Goal: Task Accomplishment & Management: Use online tool/utility

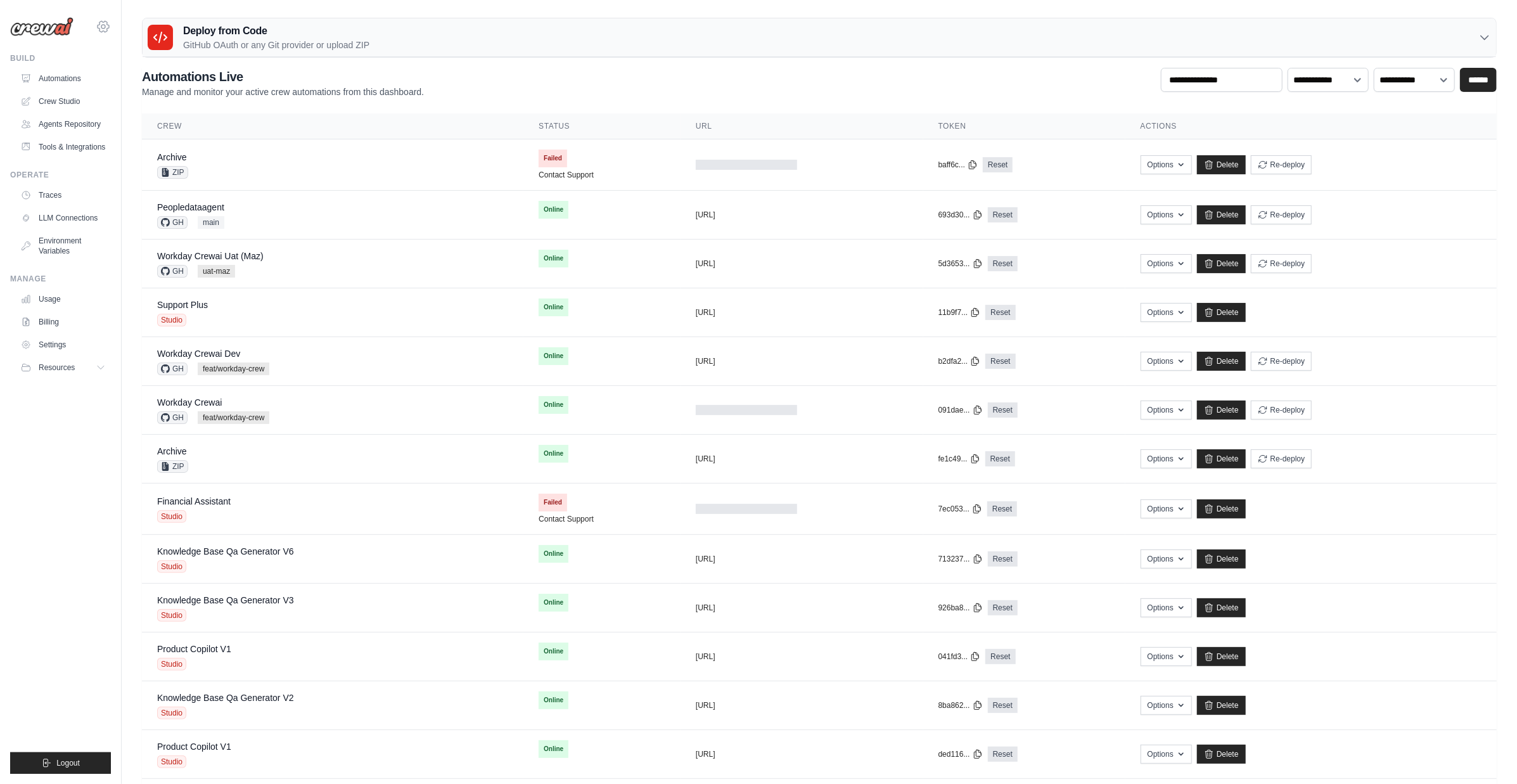
click at [110, 28] on icon at bounding box center [103, 26] width 15 height 15
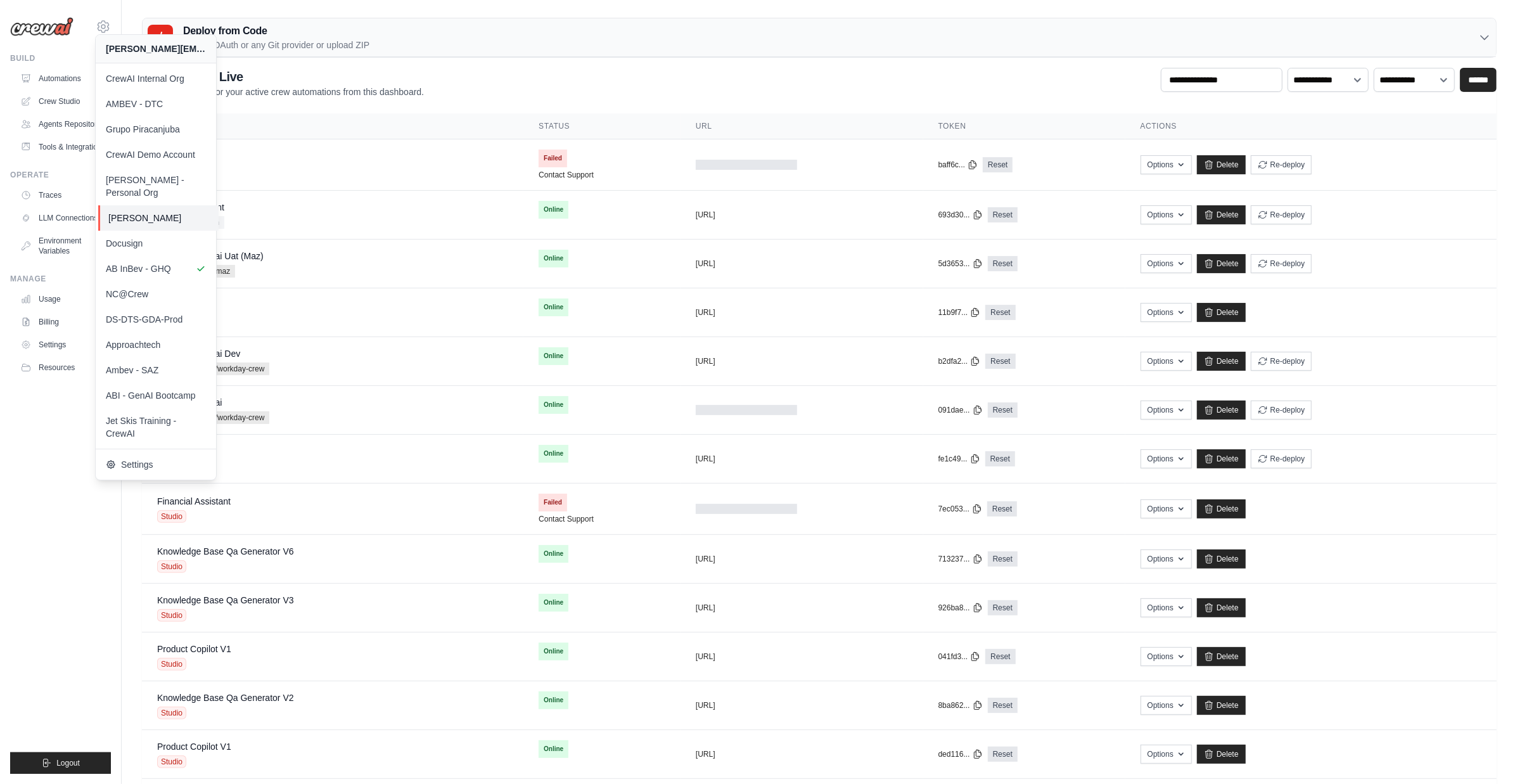
click at [164, 211] on span "[PERSON_NAME]" at bounding box center [158, 217] width 100 height 13
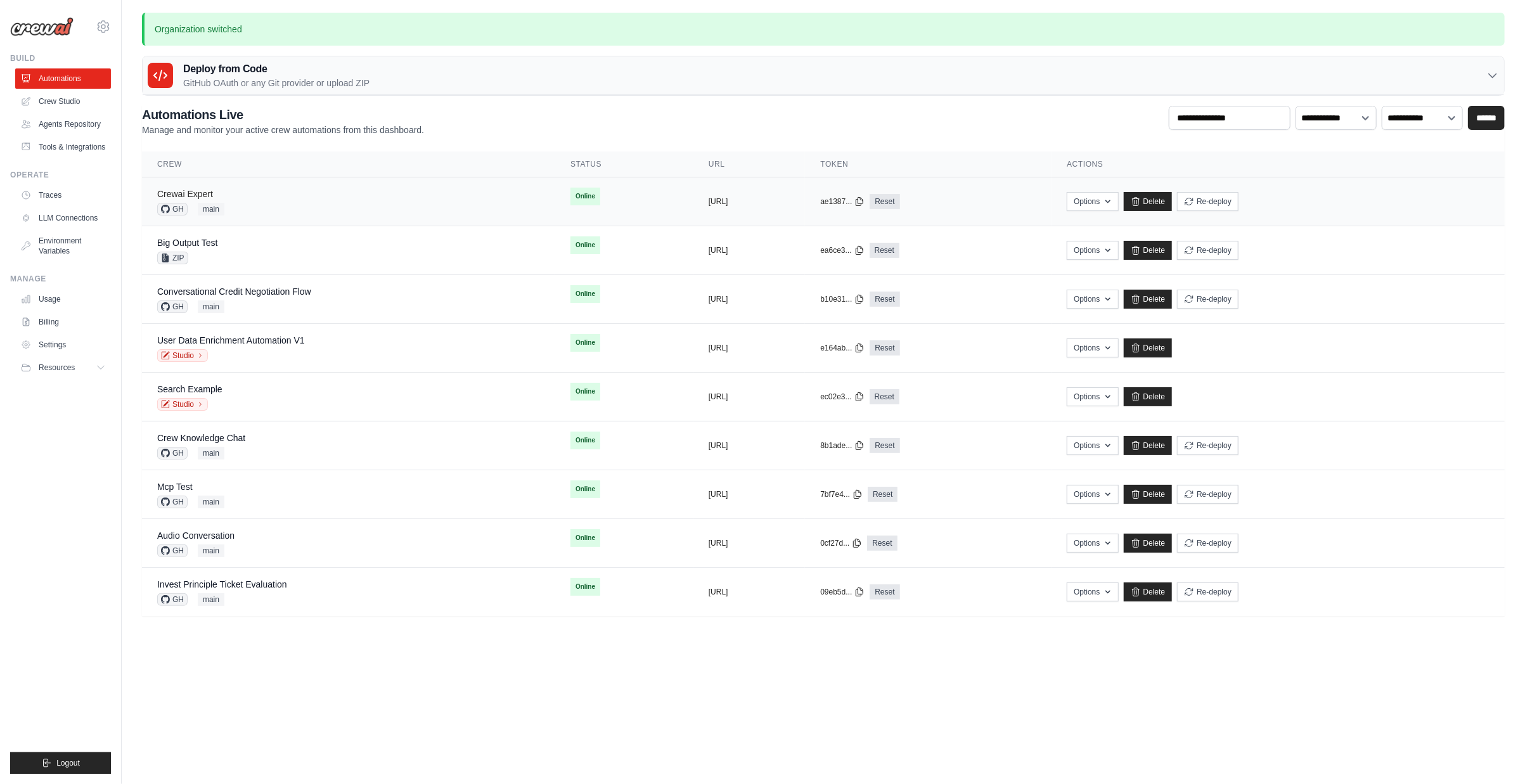
click at [205, 197] on link "Crewai Expert" at bounding box center [184, 194] width 55 height 10
click at [217, 195] on div "Crewai Expert" at bounding box center [190, 193] width 67 height 13
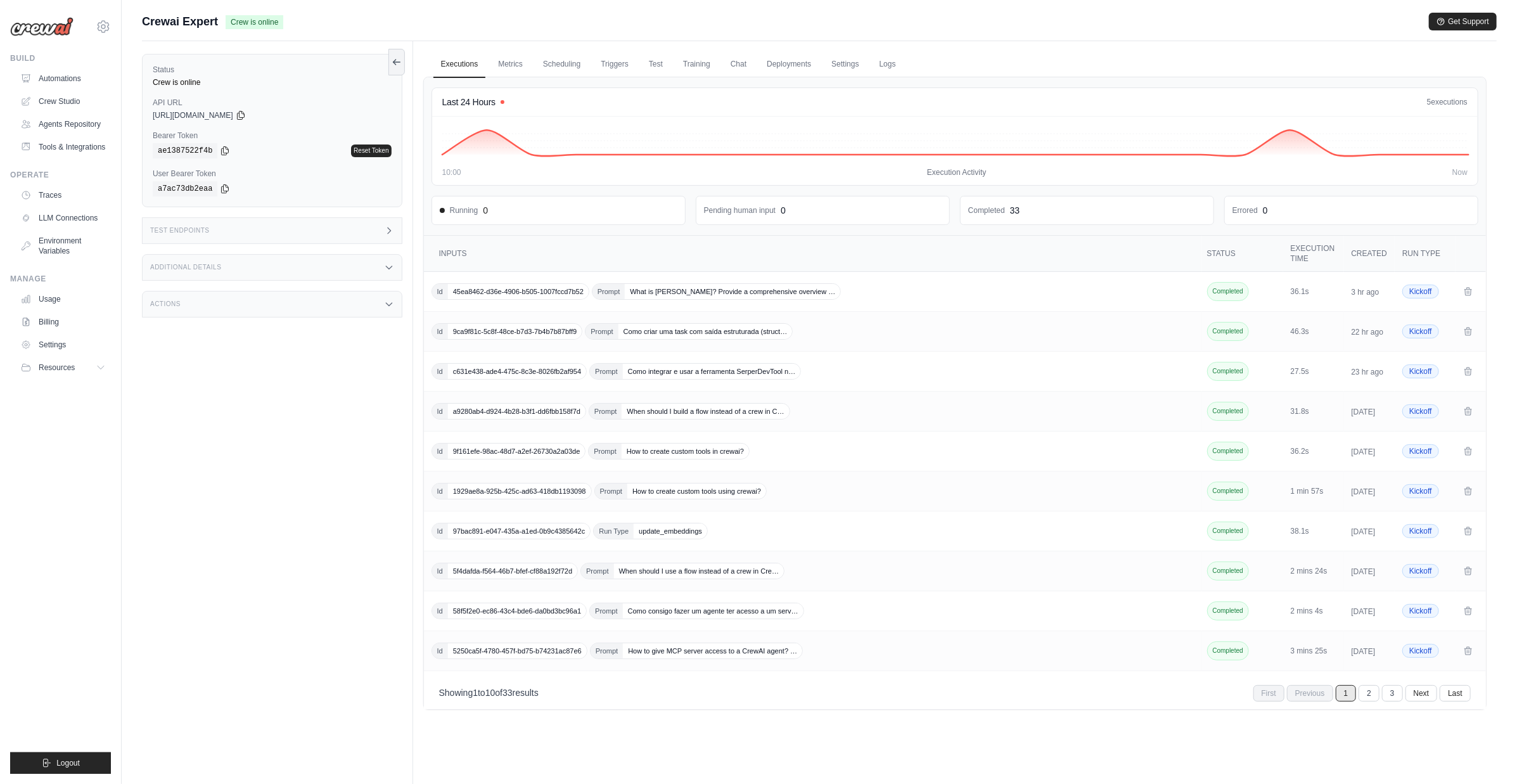
click at [244, 226] on div "Test Endpoints" at bounding box center [273, 230] width 261 height 26
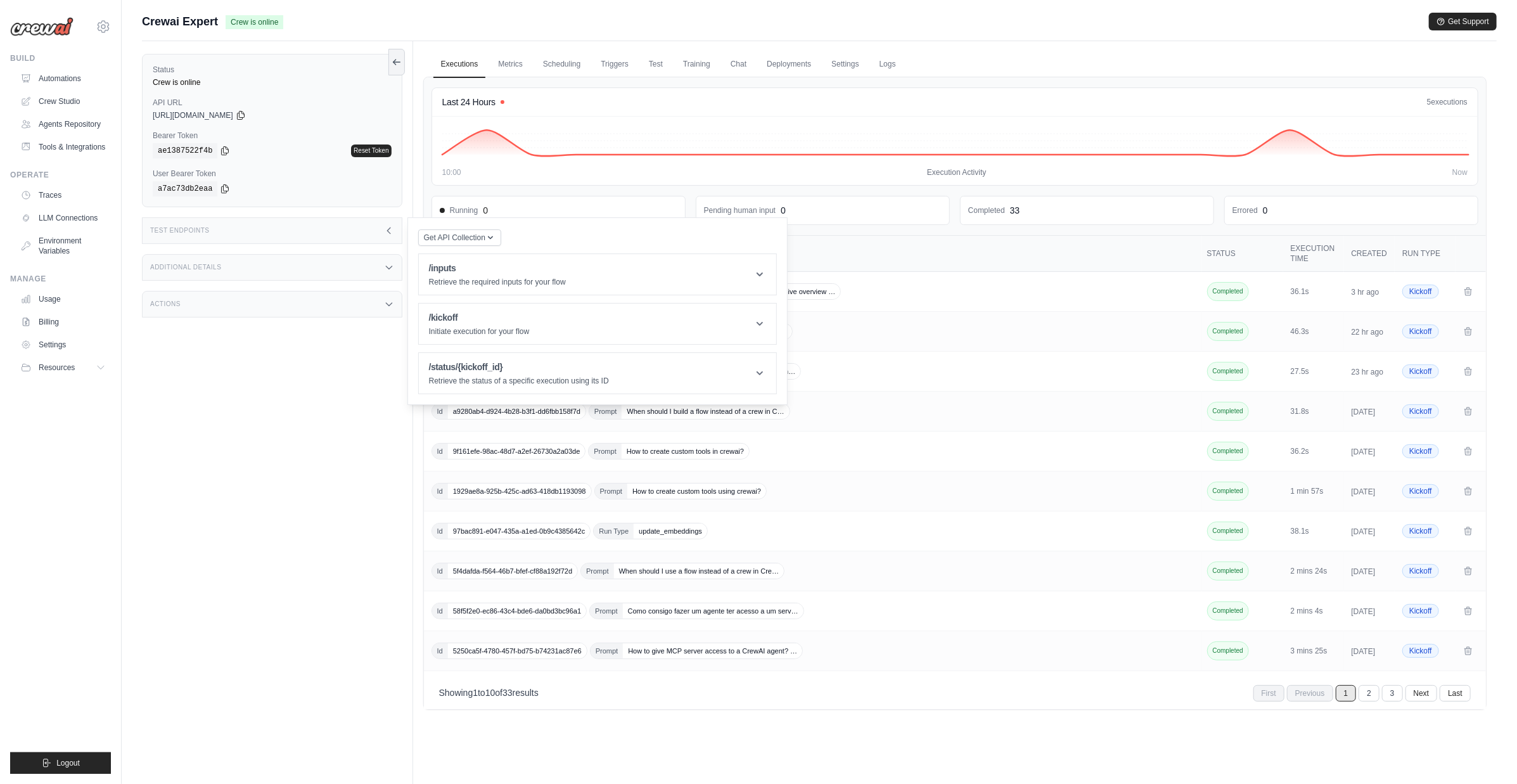
click at [508, 298] on div "Get API Collection Postman API Collection /inputs Retrieve the required inputs …" at bounding box center [597, 311] width 359 height 166
click at [513, 285] on p "Retrieve the required inputs for your flow" at bounding box center [497, 282] width 137 height 10
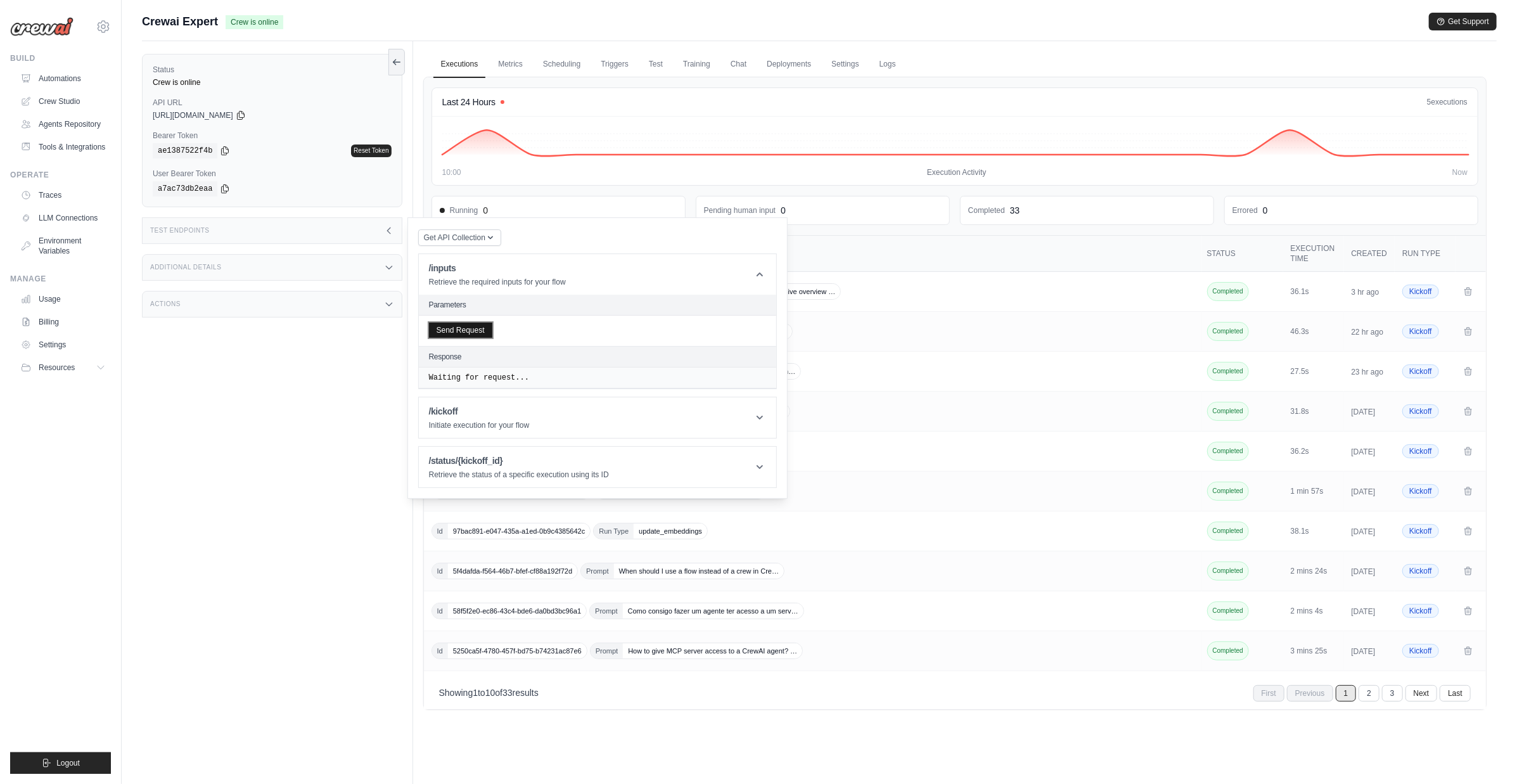
click at [470, 330] on button "Send Request" at bounding box center [460, 331] width 63 height 15
click at [335, 405] on div "Status Crew is online API URL copied https://crewai-expert-aa6791ac-f605-4a9f-b…" at bounding box center [278, 433] width 271 height 784
click at [333, 397] on div "Status Crew is online API URL copied https://crewai-expert-aa6791ac-f605-4a9f-b…" at bounding box center [278, 433] width 271 height 784
click at [316, 508] on div "Status Crew is online API URL copied https://crewai-expert-aa6791ac-f605-4a9f-b…" at bounding box center [278, 433] width 271 height 784
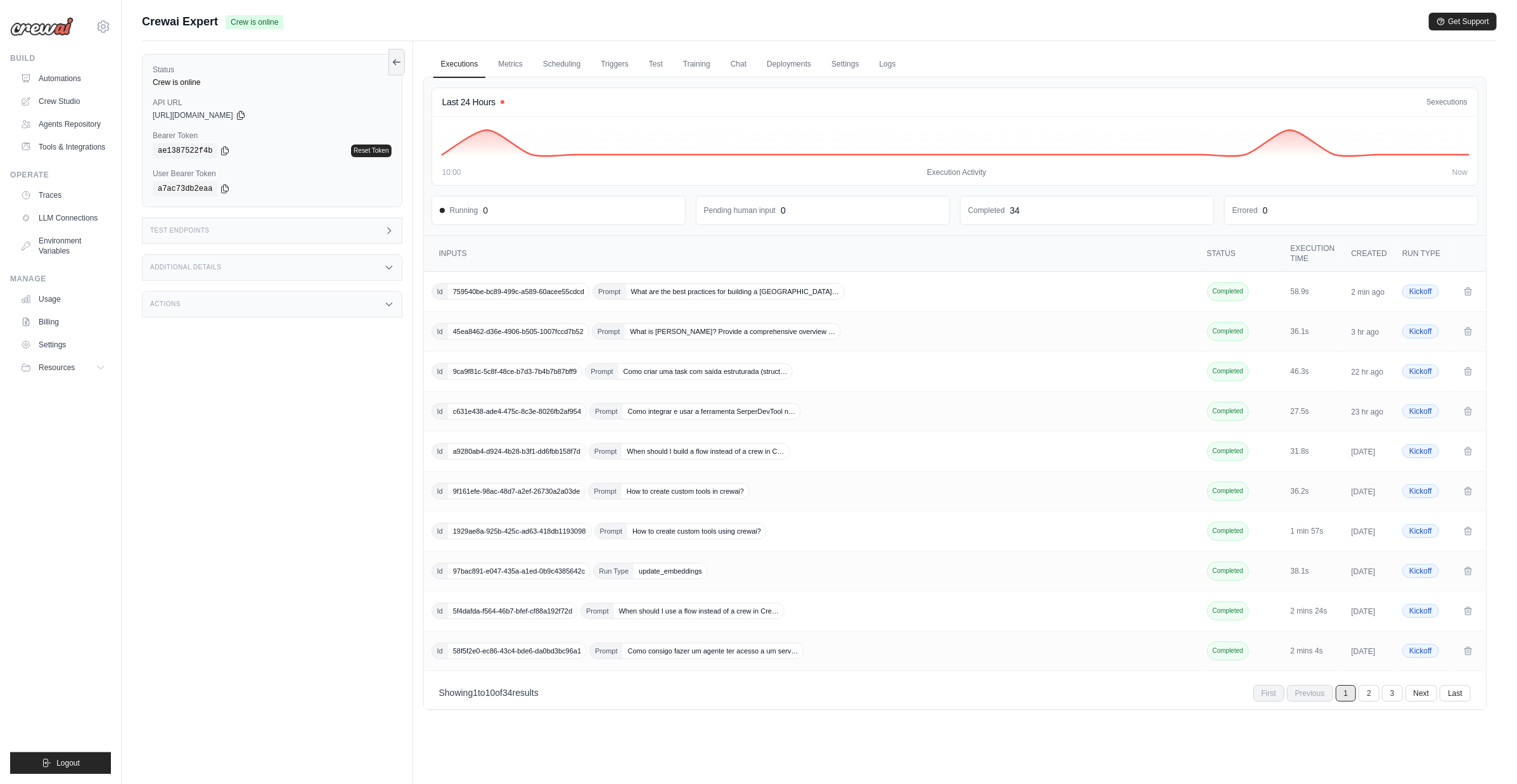
click at [280, 466] on div "Status Crew is online API URL copied https://crewai-expert-aa6791ac-f605-4a9f-b…" at bounding box center [278, 433] width 271 height 784
click at [50, 80] on link "Automations" at bounding box center [64, 78] width 95 height 20
